Goal: Contribute content

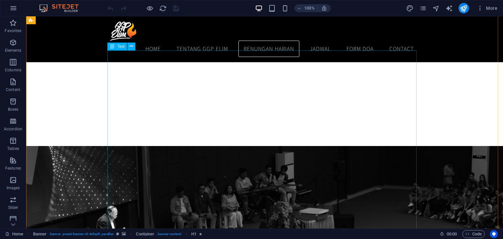
scroll to position [655, 0]
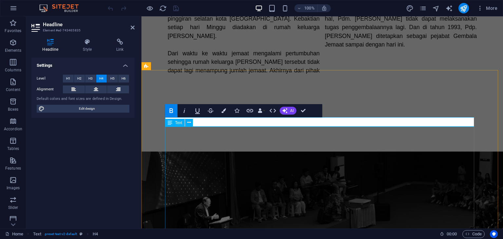
scroll to position [0, 2]
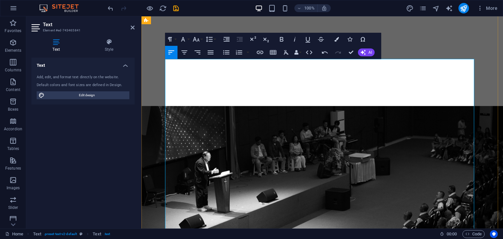
scroll to position [786, 0]
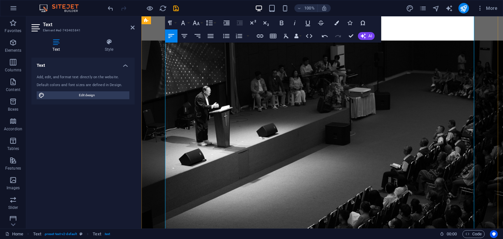
drag, startPoint x: 206, startPoint y: 110, endPoint x: 227, endPoint y: 130, distance: 29.4
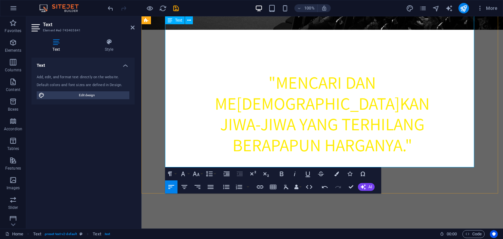
scroll to position [950, 0]
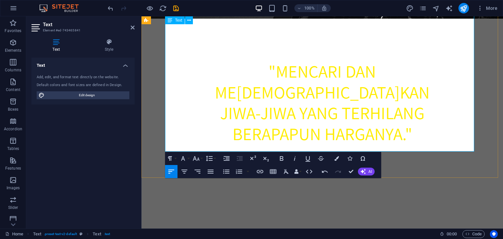
drag, startPoint x: 330, startPoint y: 124, endPoint x: 168, endPoint y: 113, distance: 162.3
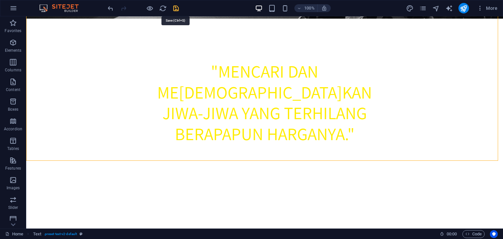
click at [177, 5] on icon "save" at bounding box center [176, 9] width 8 height 8
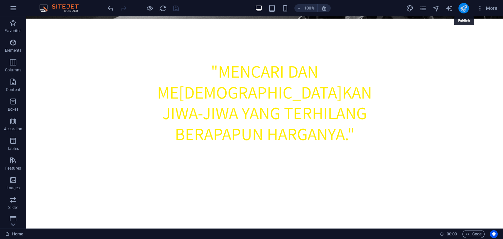
click at [464, 9] on icon "publish" at bounding box center [464, 9] width 8 height 8
